Goal: Information Seeking & Learning: Learn about a topic

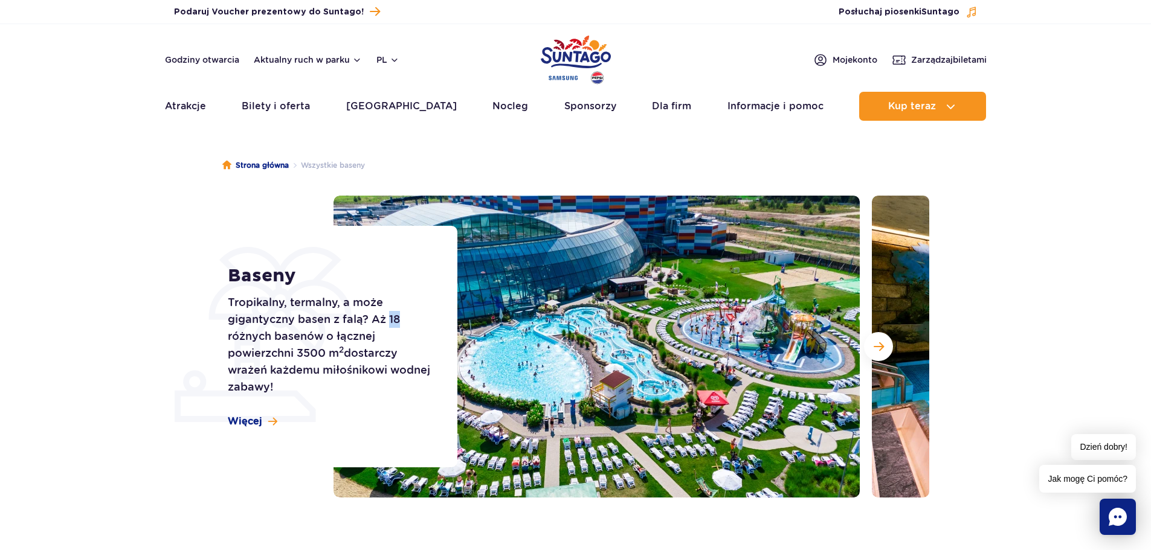
click at [404, 318] on p "Tropikalny, termalny, a może gigantyczny basen z falą? Aż 18 różnych basenów o …" at bounding box center [329, 345] width 202 height 102
click at [405, 332] on p "Tropikalny, termalny, a może gigantyczny basen z falą? Aż 18 różnych basenów o …" at bounding box center [329, 345] width 202 height 102
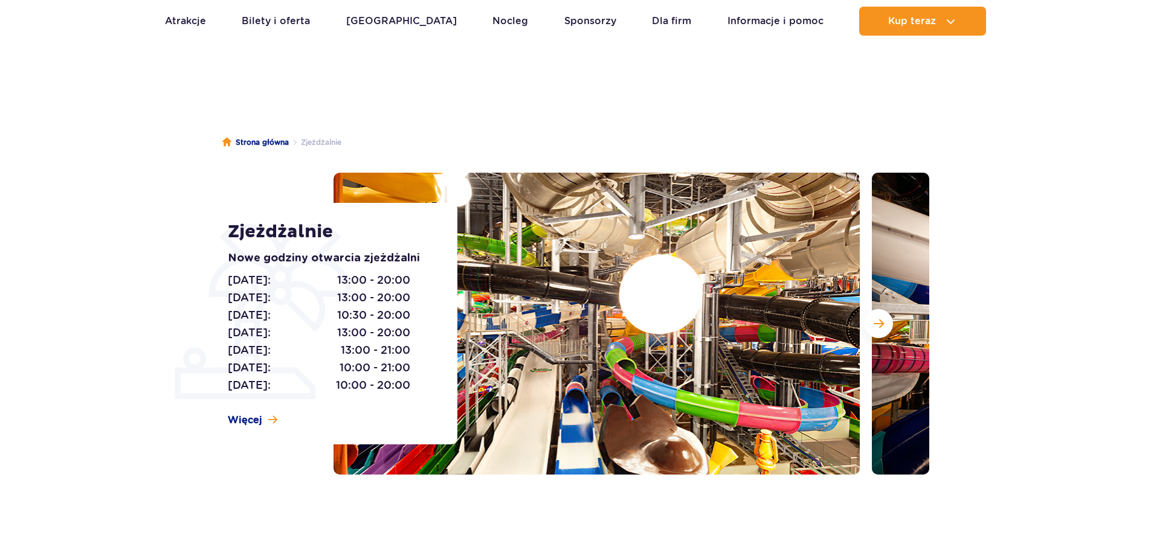
scroll to position [60, 0]
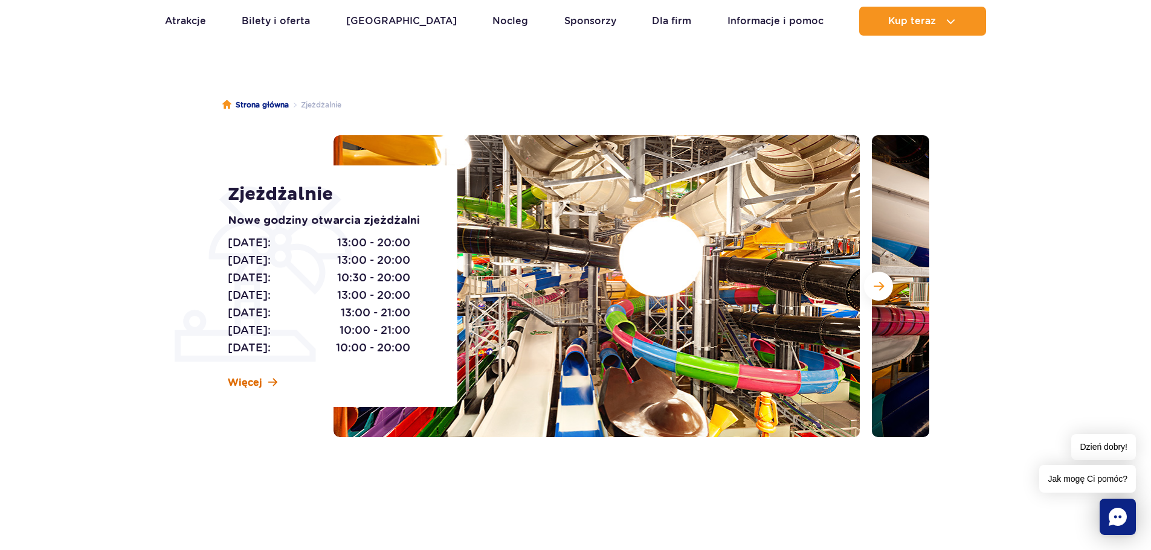
click at [242, 380] on span "Więcej" at bounding box center [245, 382] width 34 height 13
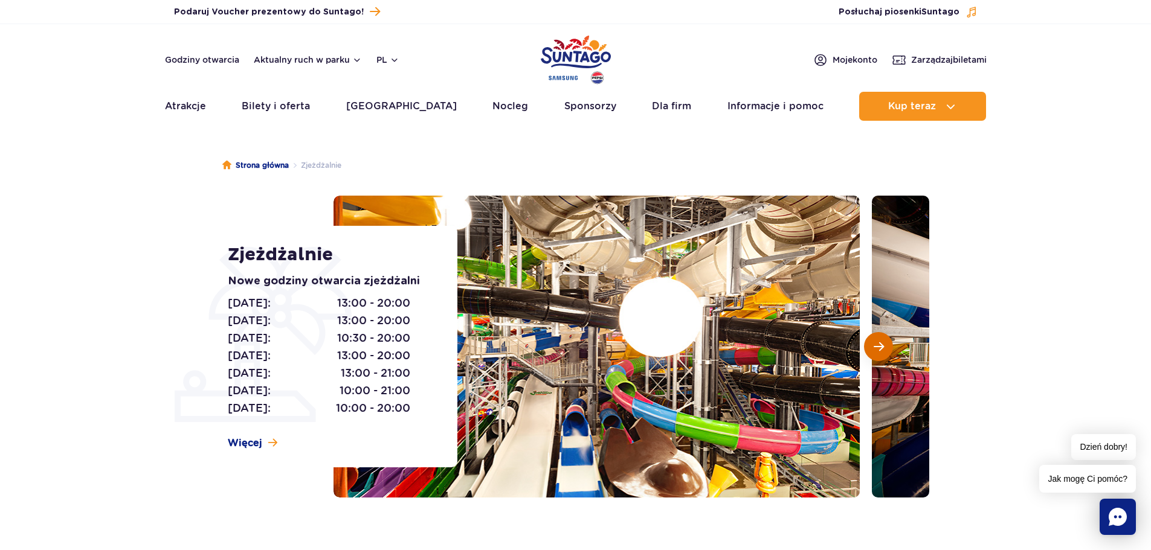
click at [866, 343] on button "Następny slajd" at bounding box center [878, 346] width 29 height 29
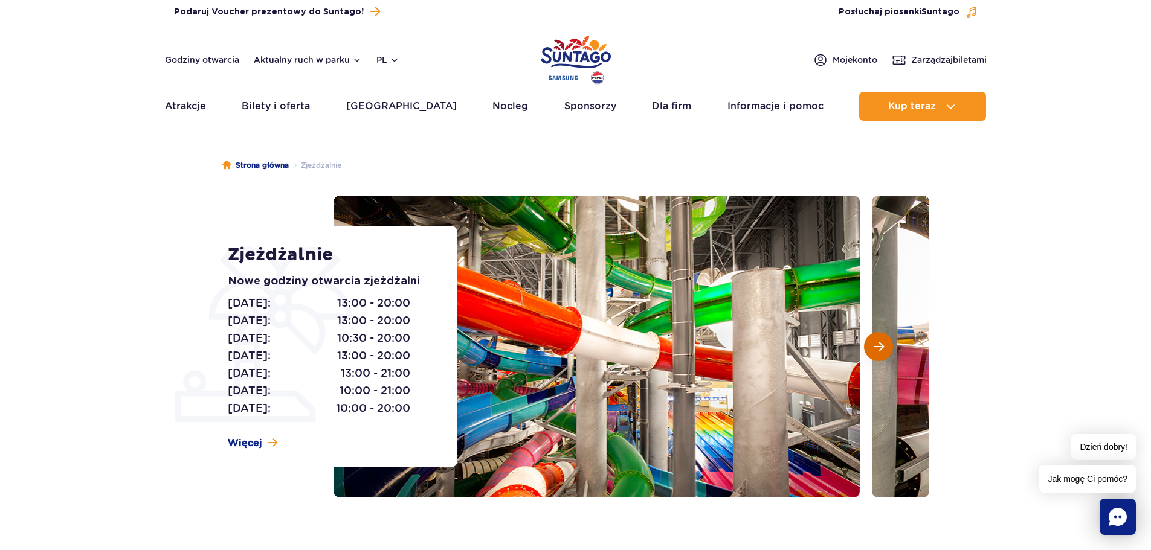
click at [870, 344] on button "Następny slajd" at bounding box center [878, 346] width 29 height 29
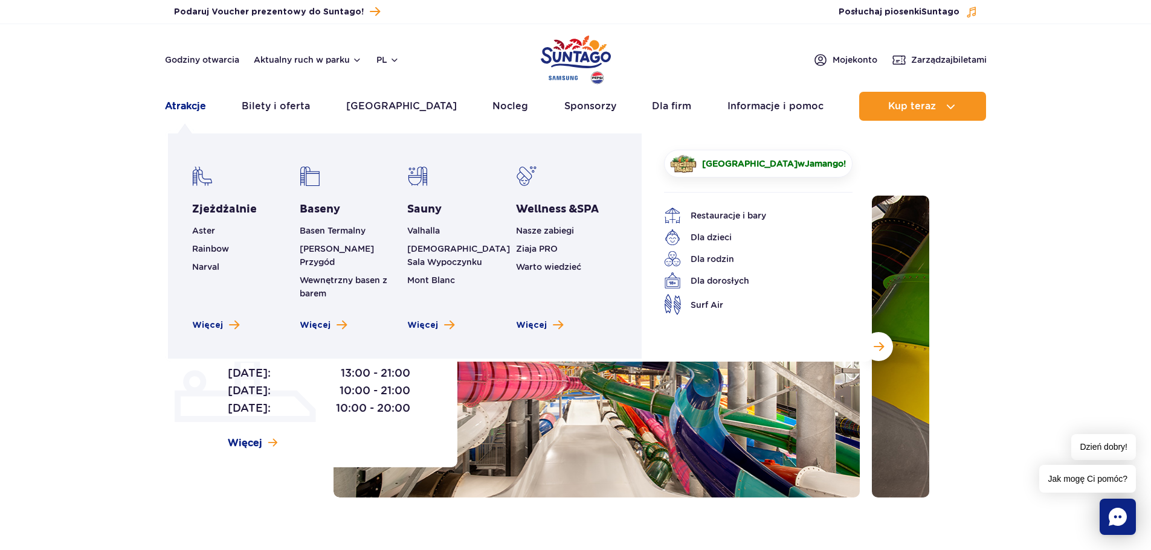
click at [182, 110] on link "Atrakcje" at bounding box center [185, 106] width 41 height 29
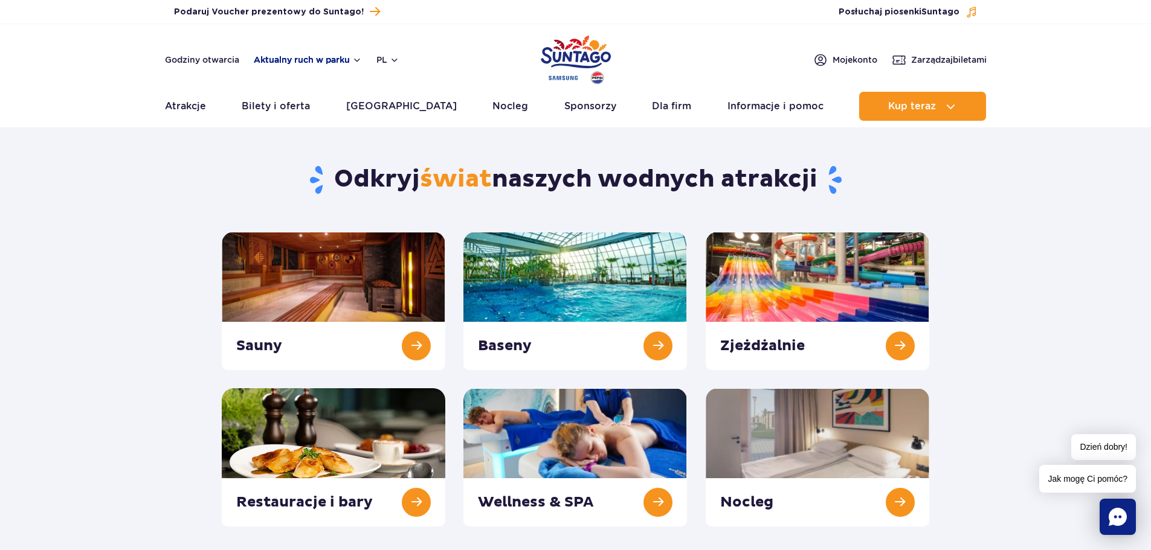
click at [332, 60] on button "Aktualny ruch w parku" at bounding box center [308, 60] width 108 height 10
